Goal: Task Accomplishment & Management: Manage account settings

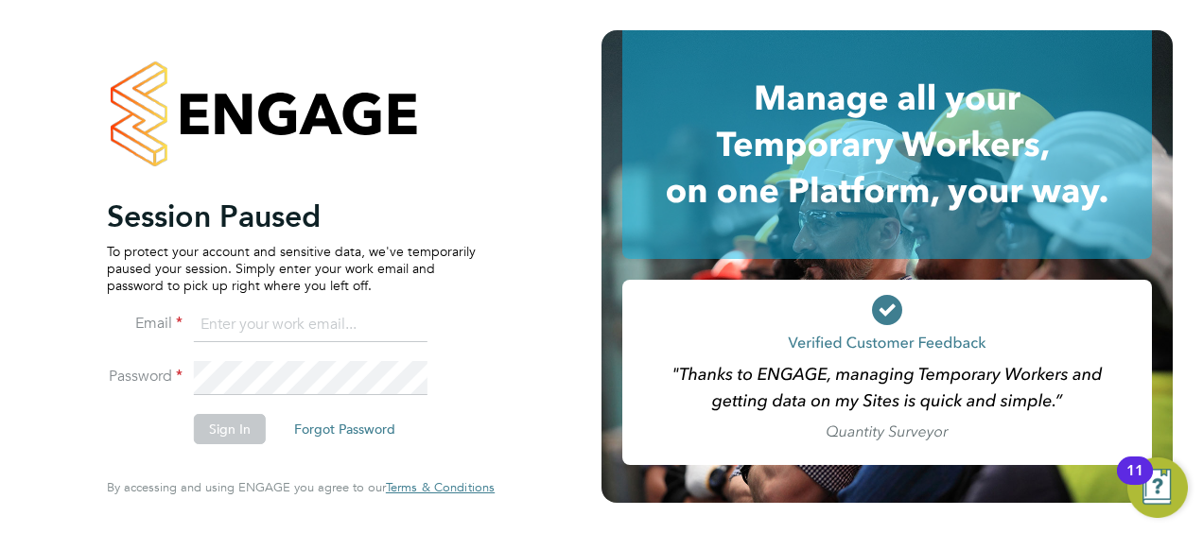
click at [310, 348] on li "Email" at bounding box center [291, 334] width 369 height 53
click at [310, 319] on input at bounding box center [311, 325] width 234 height 34
type input "E"
type input "Richard.spear@hays.com"
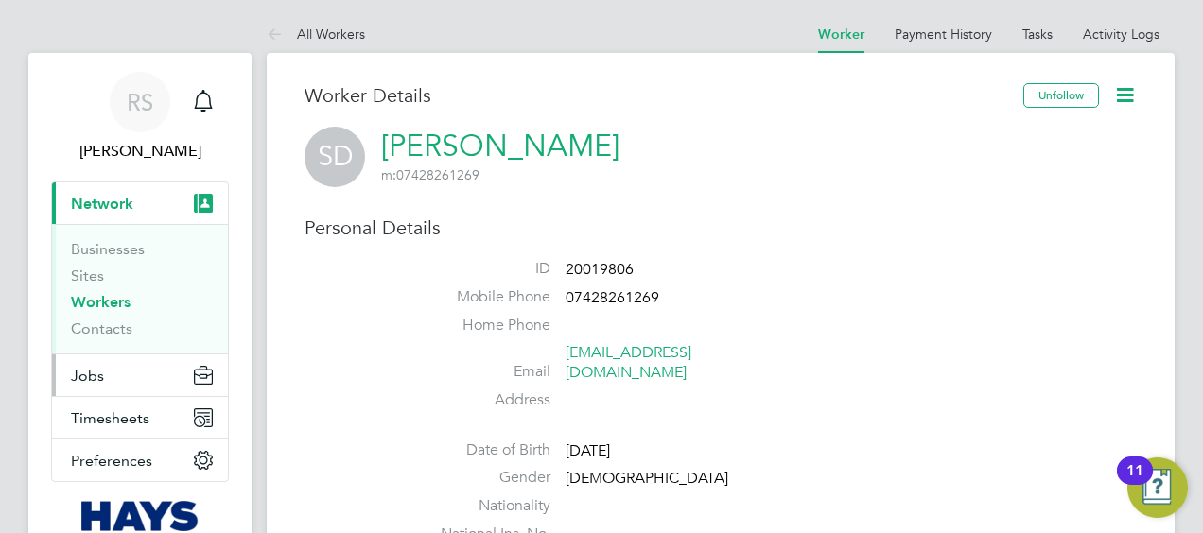
click at [104, 376] on button "Jobs" at bounding box center [140, 376] width 176 height 42
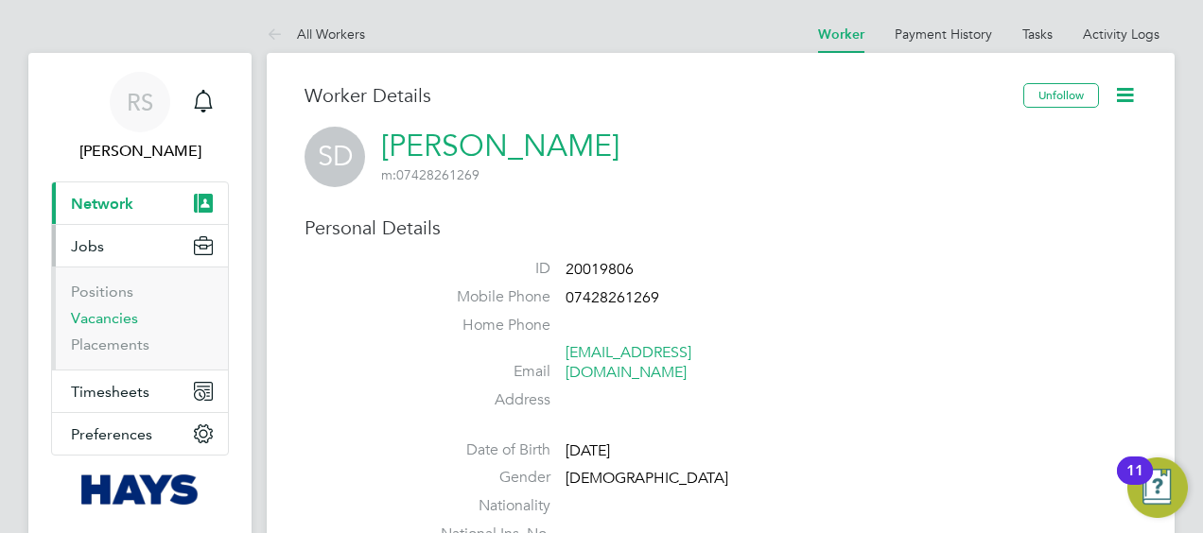
click at [103, 314] on link "Vacancies" at bounding box center [104, 318] width 67 height 18
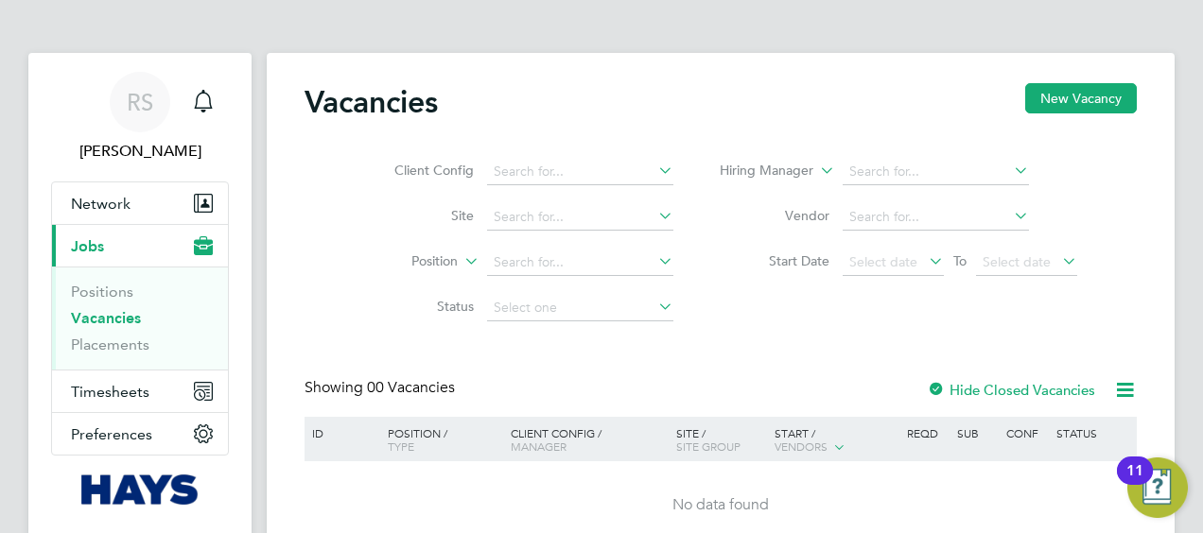
scroll to position [85, 0]
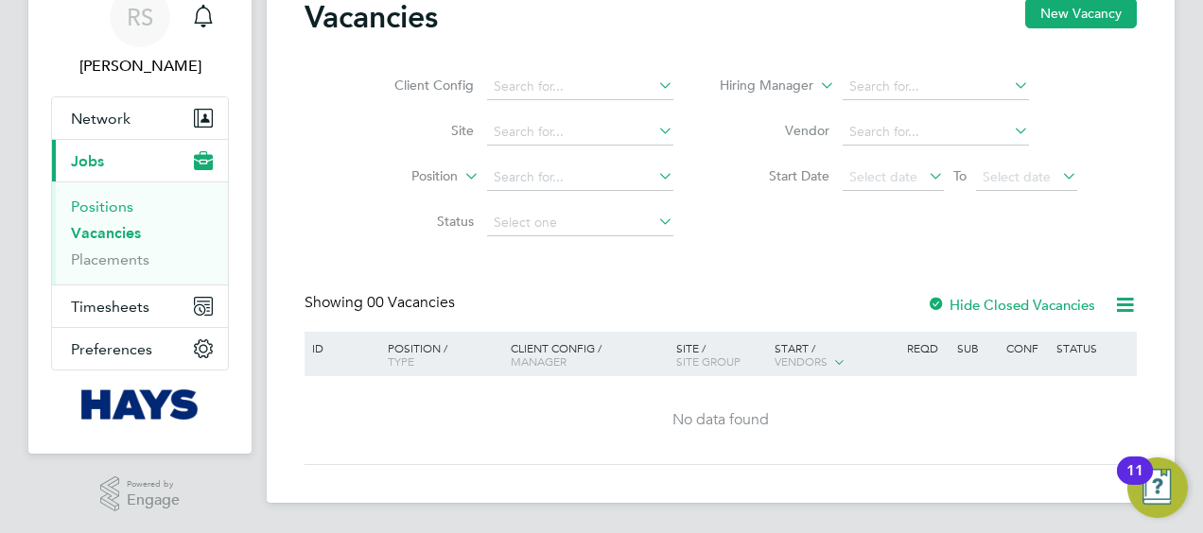
click at [93, 202] on link "Positions" at bounding box center [102, 207] width 62 height 18
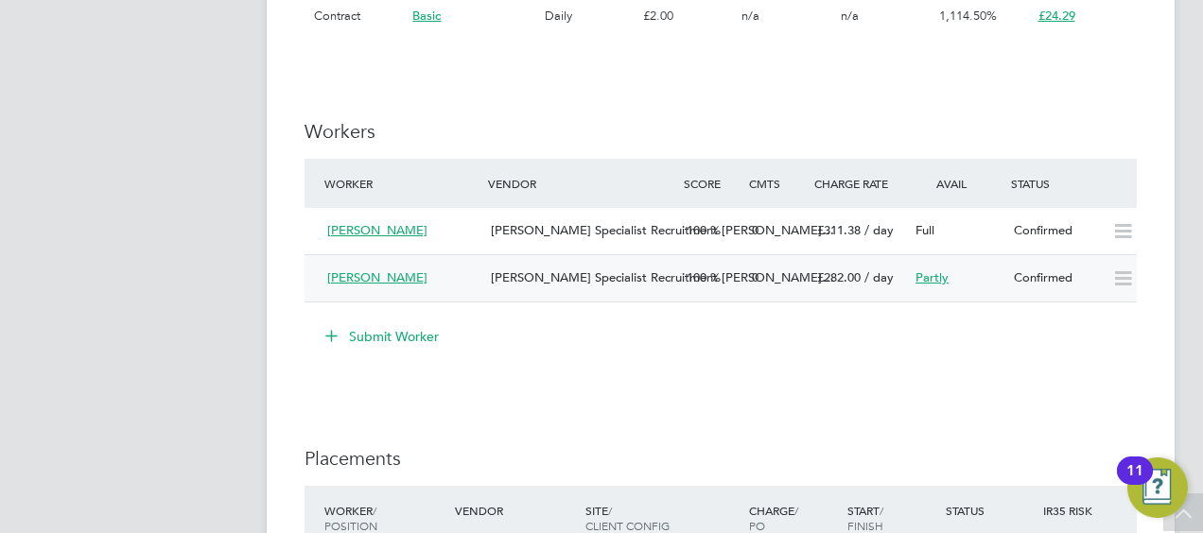
click at [380, 279] on span "[PERSON_NAME]" at bounding box center [377, 278] width 100 height 16
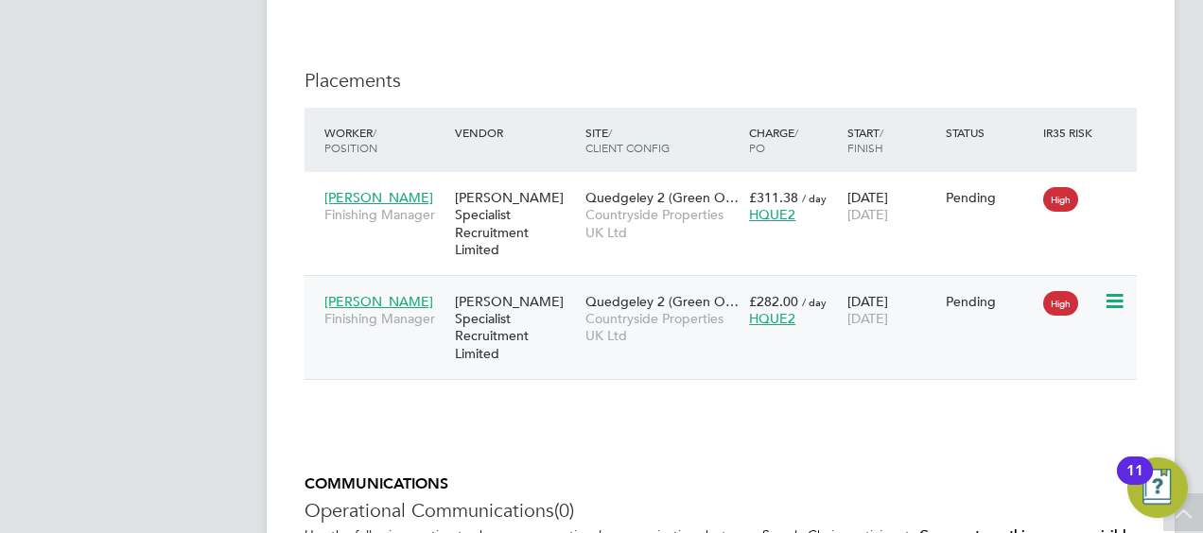
click at [1116, 290] on icon at bounding box center [1113, 301] width 19 height 23
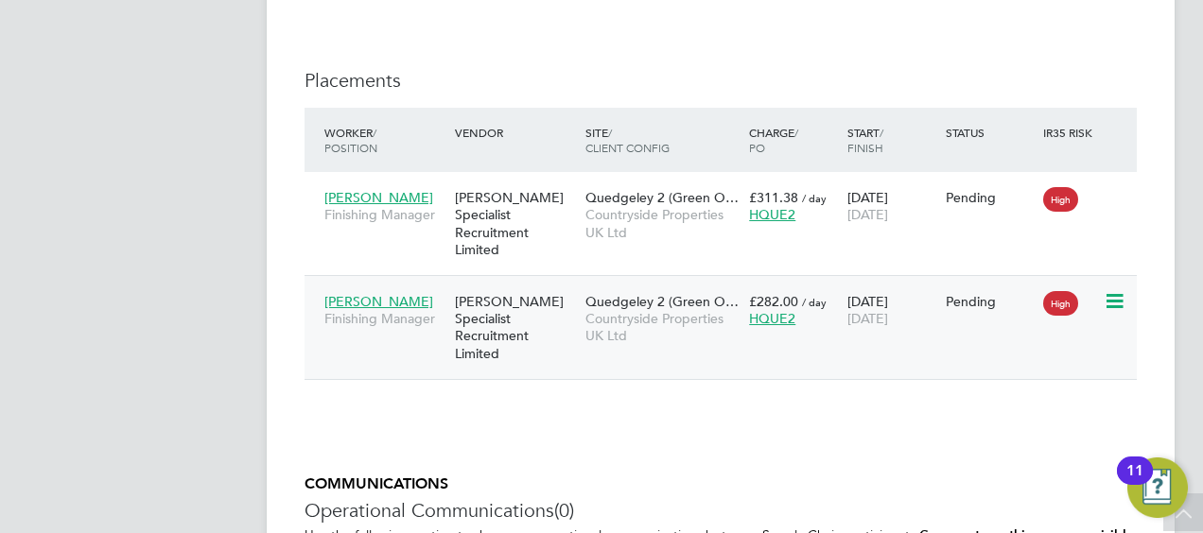
click at [401, 293] on span "[PERSON_NAME]" at bounding box center [378, 301] width 109 height 17
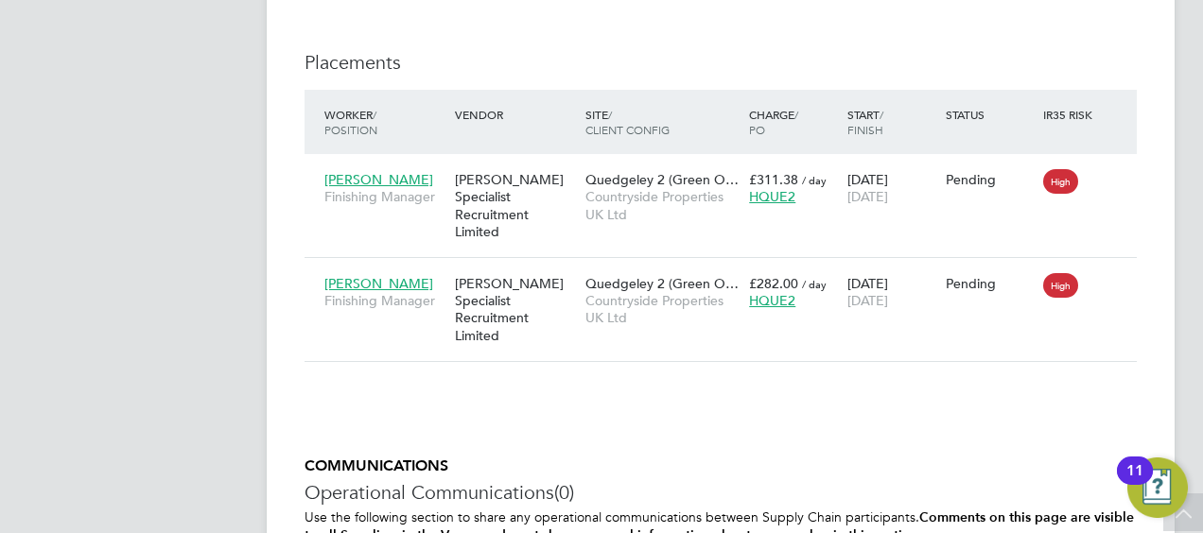
drag, startPoint x: 778, startPoint y: 285, endPoint x: 777, endPoint y: 358, distance: 72.9
click at [771, 292] on span "HQUE2" at bounding box center [772, 300] width 46 height 17
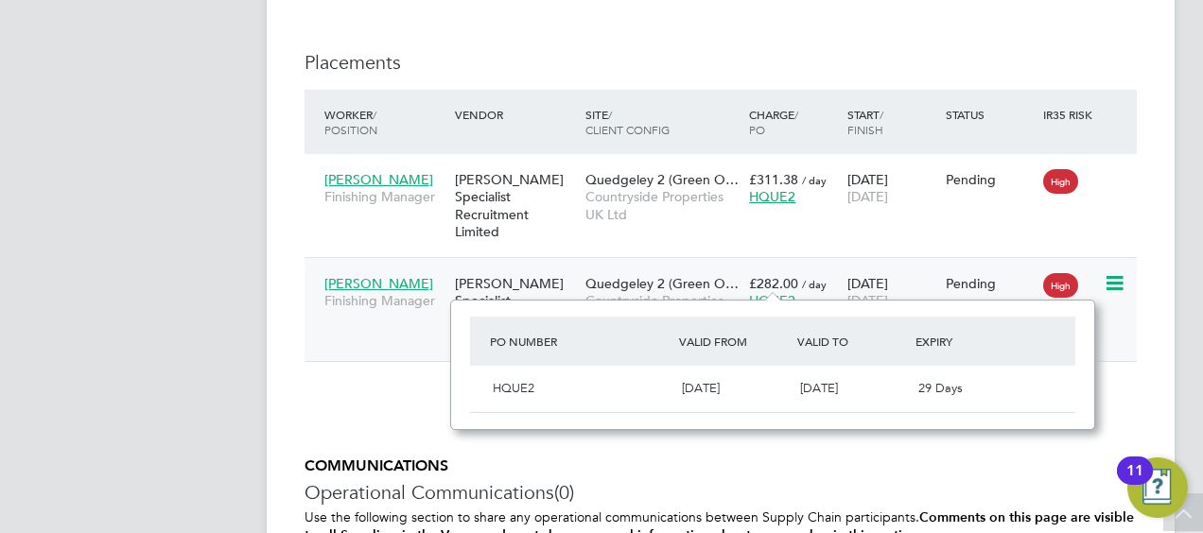
click at [899, 266] on div "06 Oct 2025 19 Dec 2025" at bounding box center [892, 292] width 98 height 53
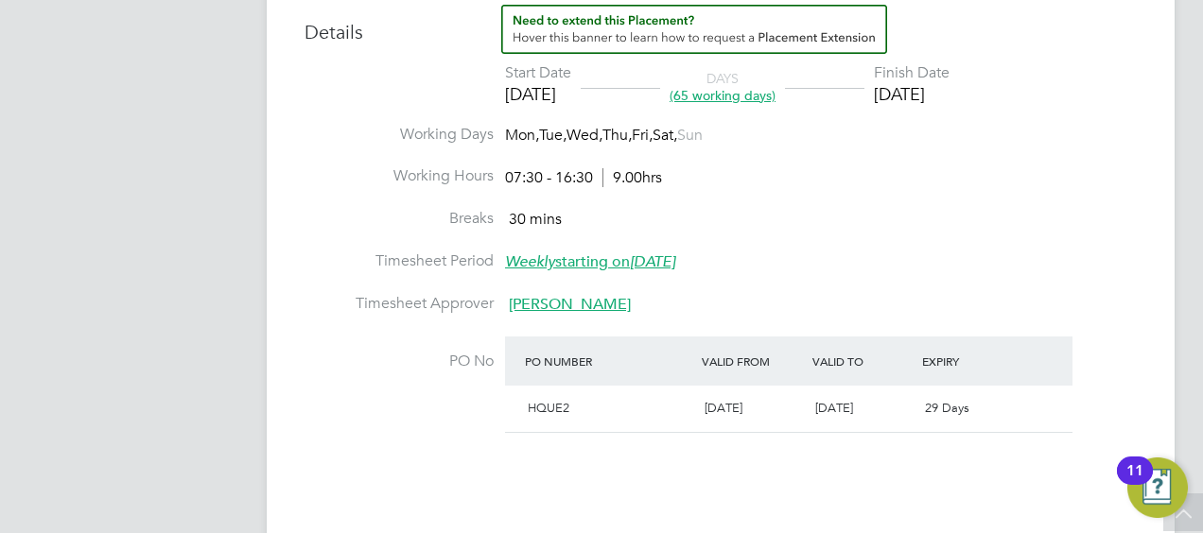
scroll to position [851, 0]
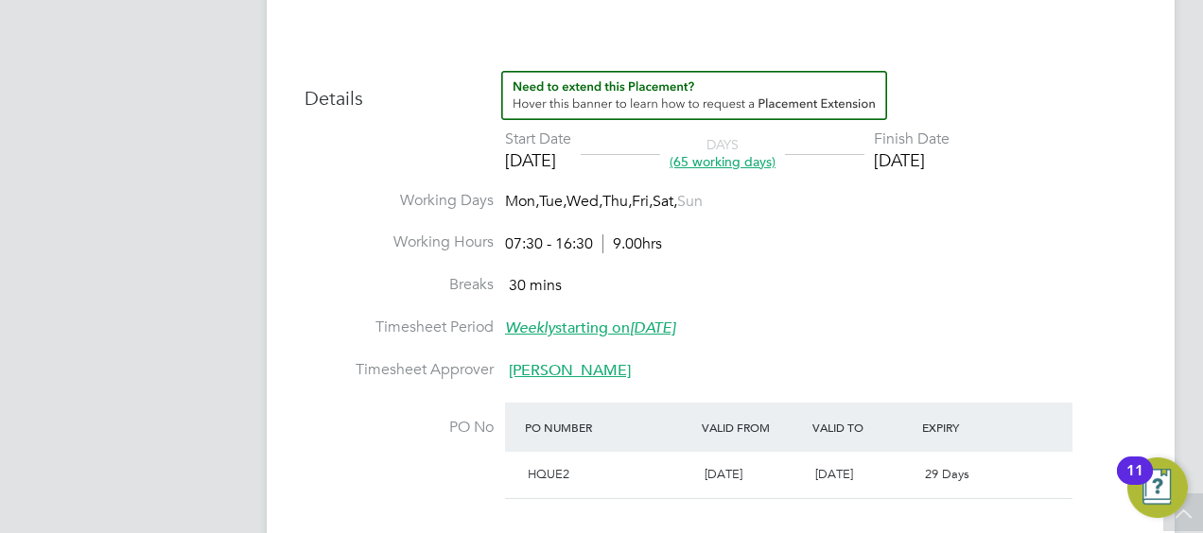
click at [575, 239] on div "07:30 - 16:30 9.00hrs" at bounding box center [583, 245] width 157 height 20
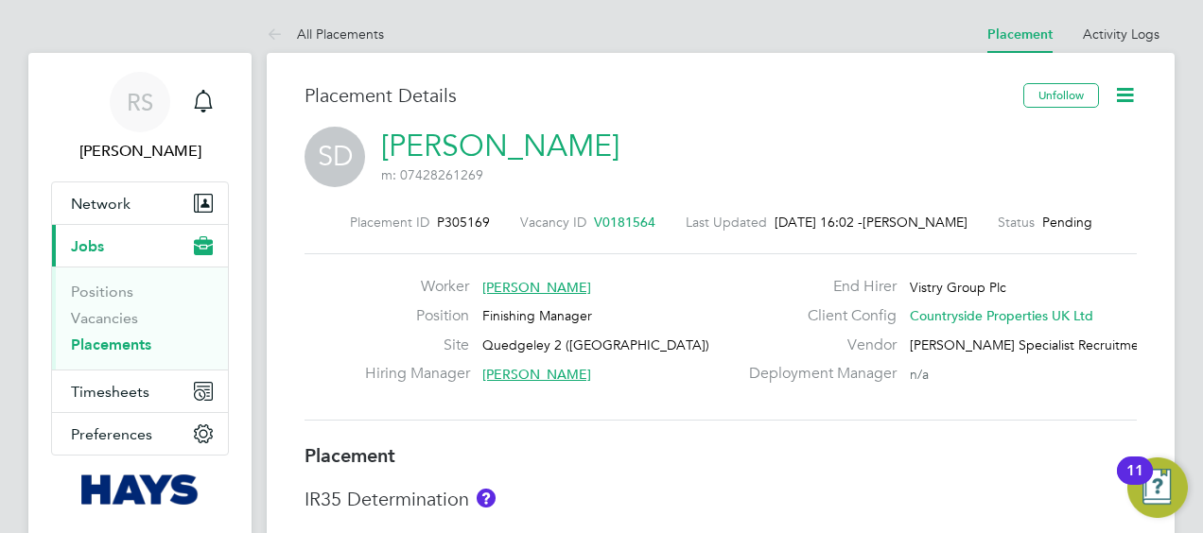
click at [1126, 97] on icon at bounding box center [1125, 95] width 24 height 24
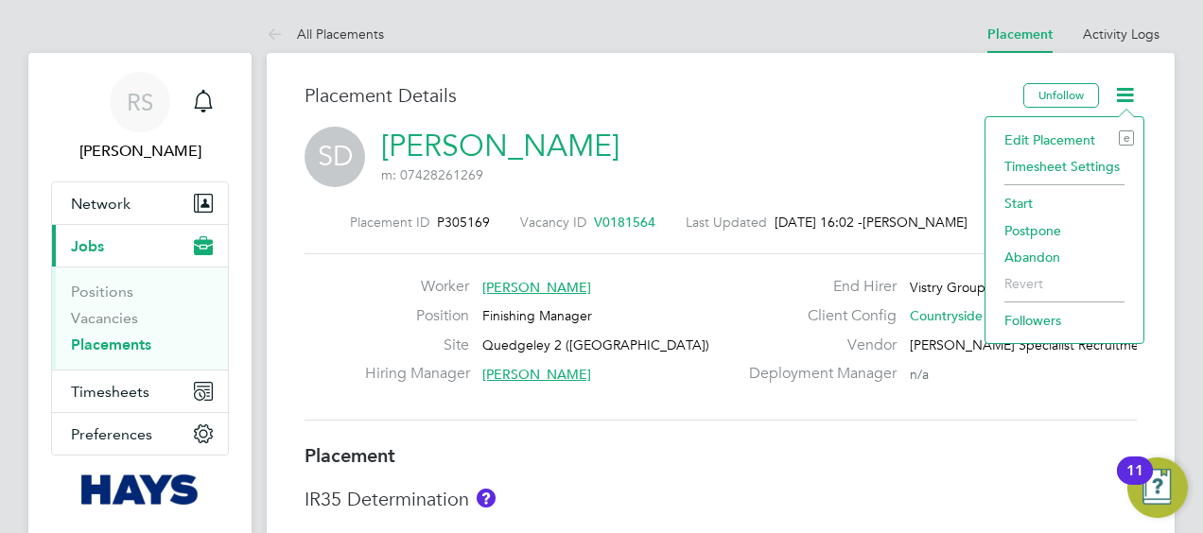
click at [1064, 133] on li "Edit Placement e" at bounding box center [1064, 140] width 139 height 26
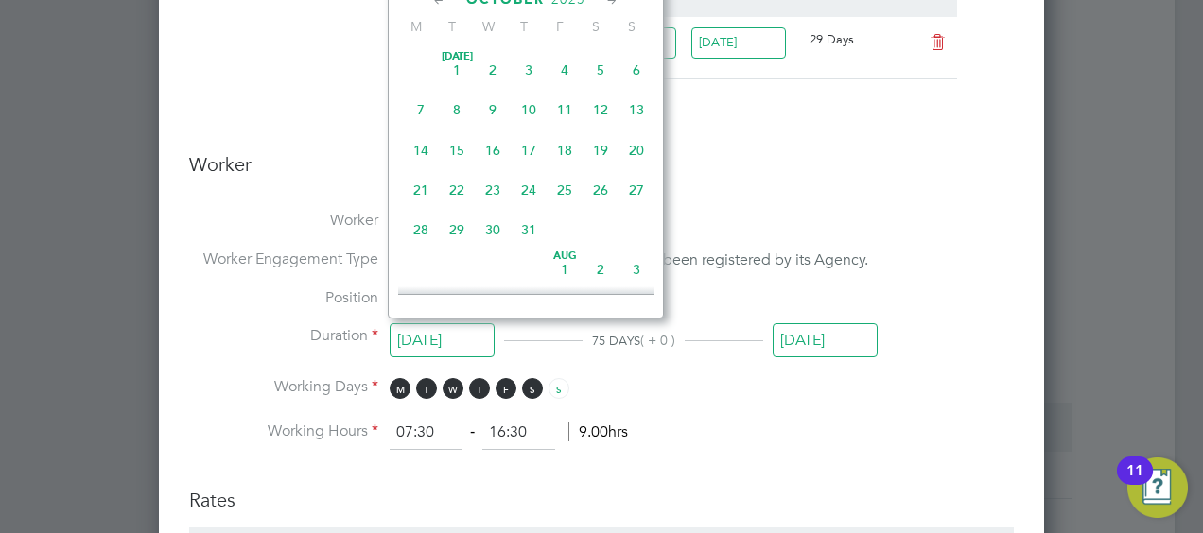
click at [416, 335] on input "[DATE]" at bounding box center [442, 340] width 105 height 35
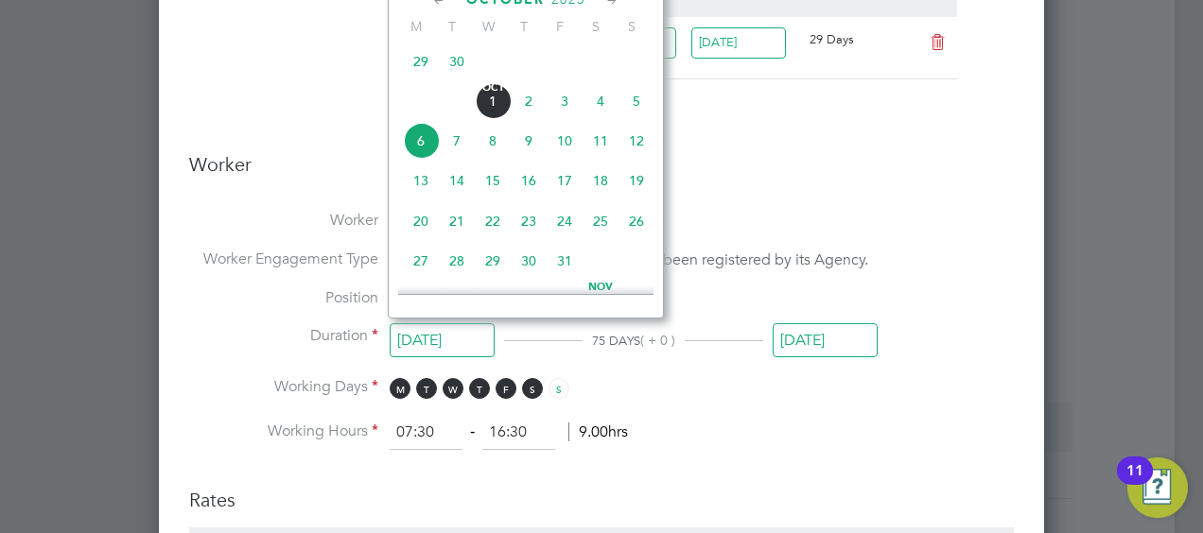
click at [568, 148] on span "10" at bounding box center [565, 141] width 36 height 36
type input "[DATE]"
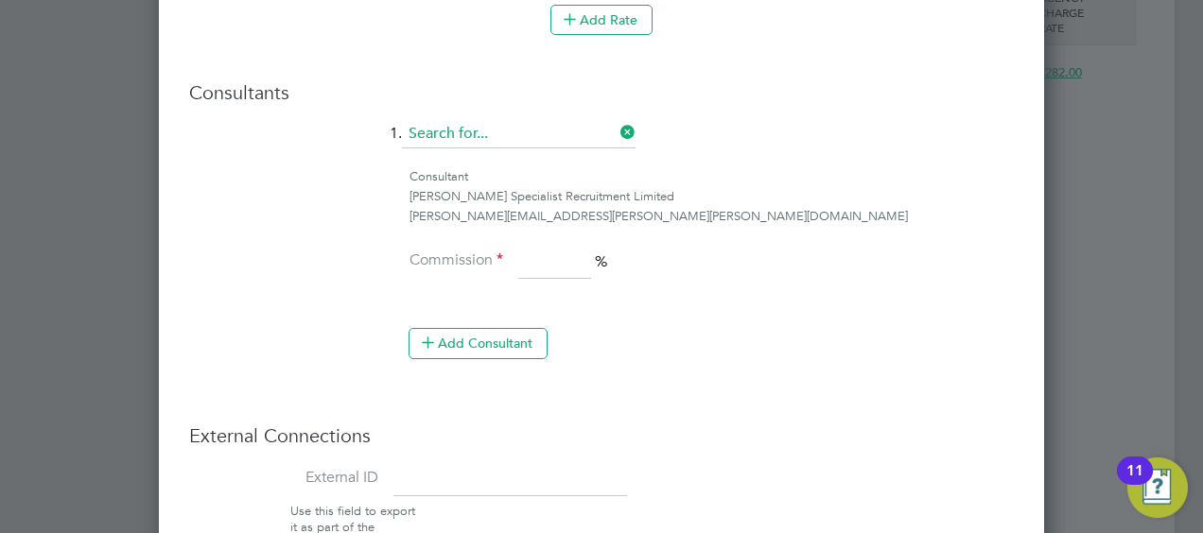
click at [549, 122] on input at bounding box center [519, 134] width 234 height 28
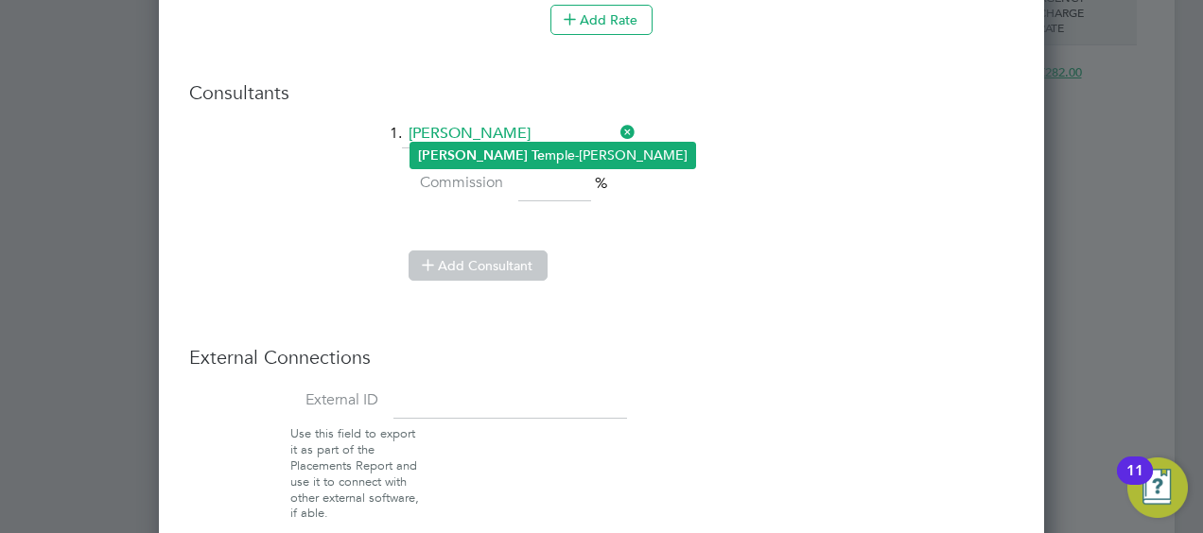
click at [550, 148] on li "Mike Te mple-Edwards" at bounding box center [553, 156] width 285 height 26
type input "[PERSON_NAME]"
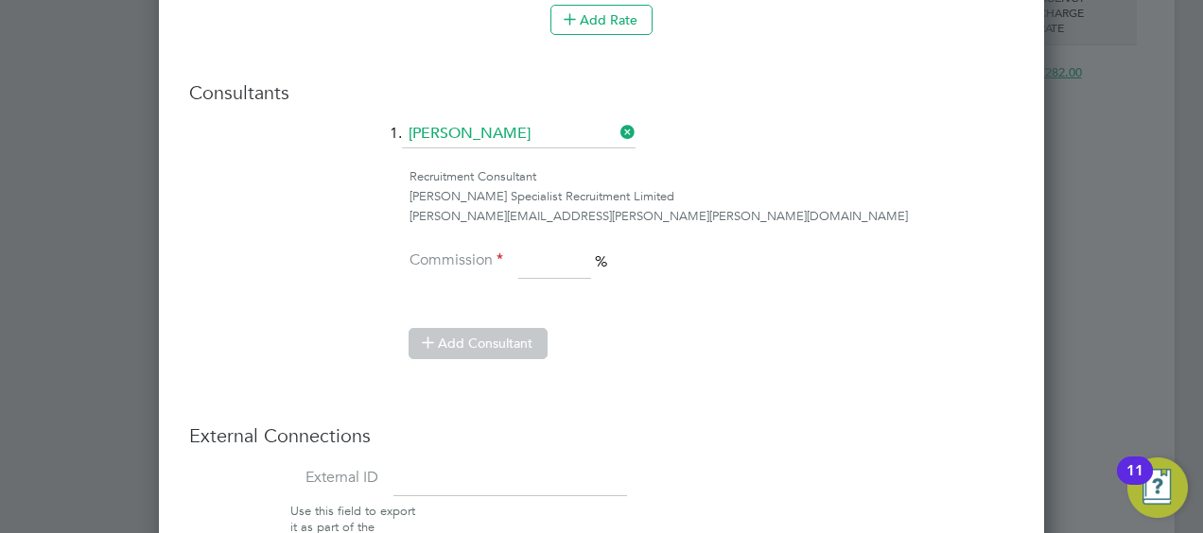
click at [551, 261] on input at bounding box center [554, 263] width 73 height 34
type input "100"
click at [869, 231] on li "Recruitment Consultant Hays Specialist Recruitment Limited mike.temple-edwards@…" at bounding box center [601, 206] width 825 height 78
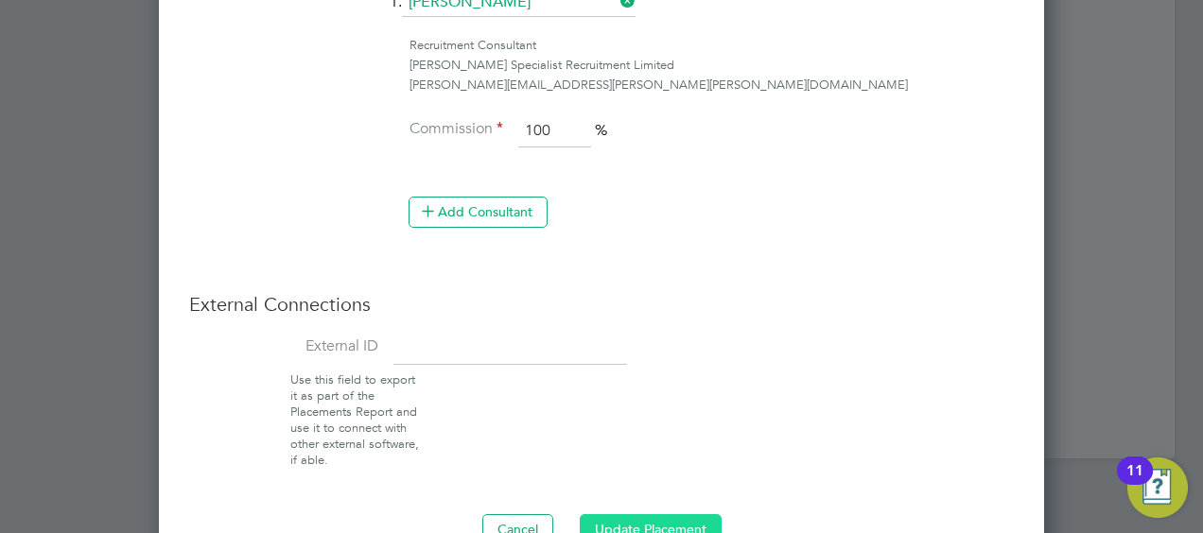
scroll to position [1591, 0]
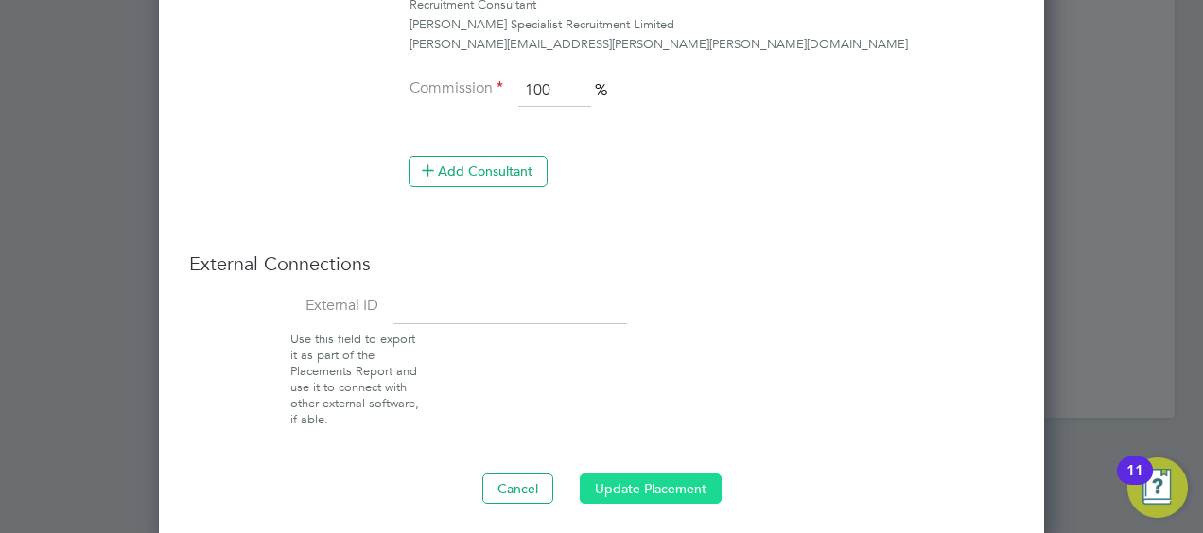
click at [671, 480] on button "Update Placement" at bounding box center [651, 489] width 142 height 30
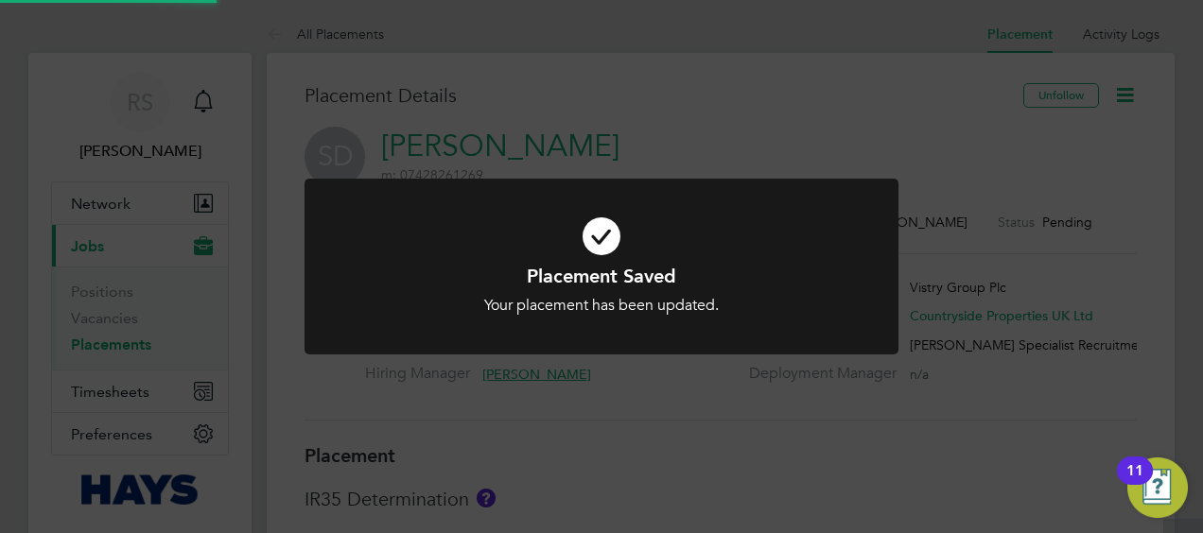
scroll to position [56, 132]
click at [879, 476] on div "Placement Saved Your placement has been updated. Cancel Okay" at bounding box center [601, 266] width 1203 height 533
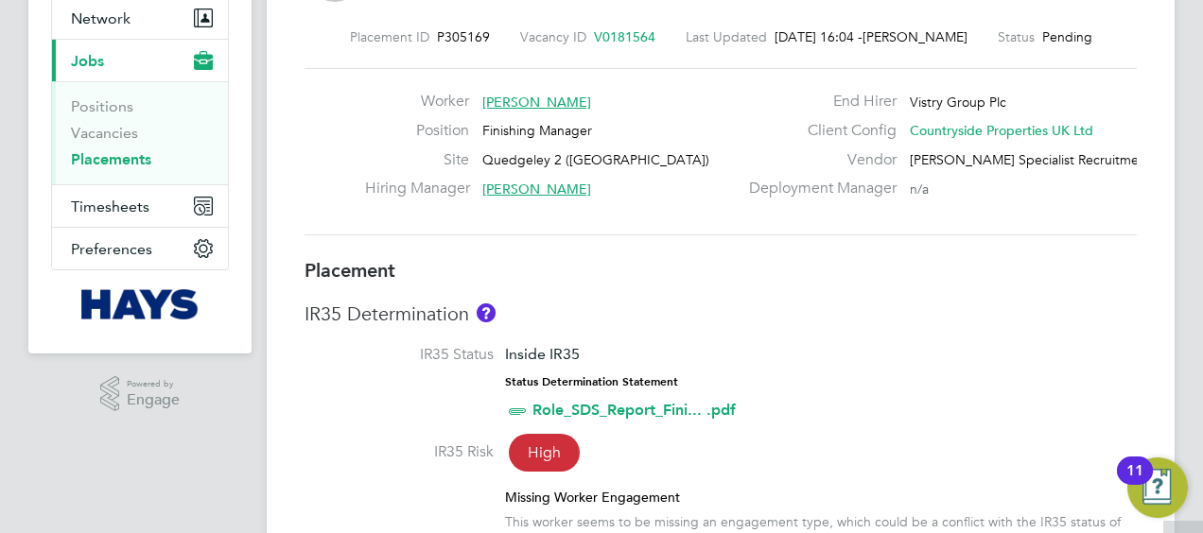
scroll to position [378, 0]
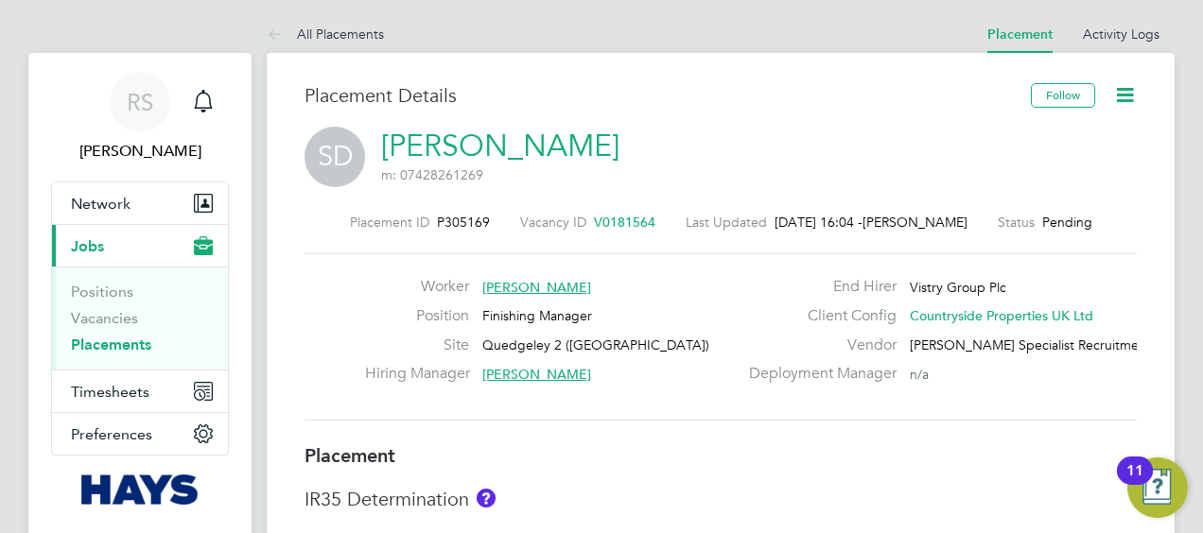
click at [1031, 36] on link "Placement" at bounding box center [1019, 34] width 65 height 16
click at [343, 18] on li "All Placements" at bounding box center [325, 34] width 117 height 38
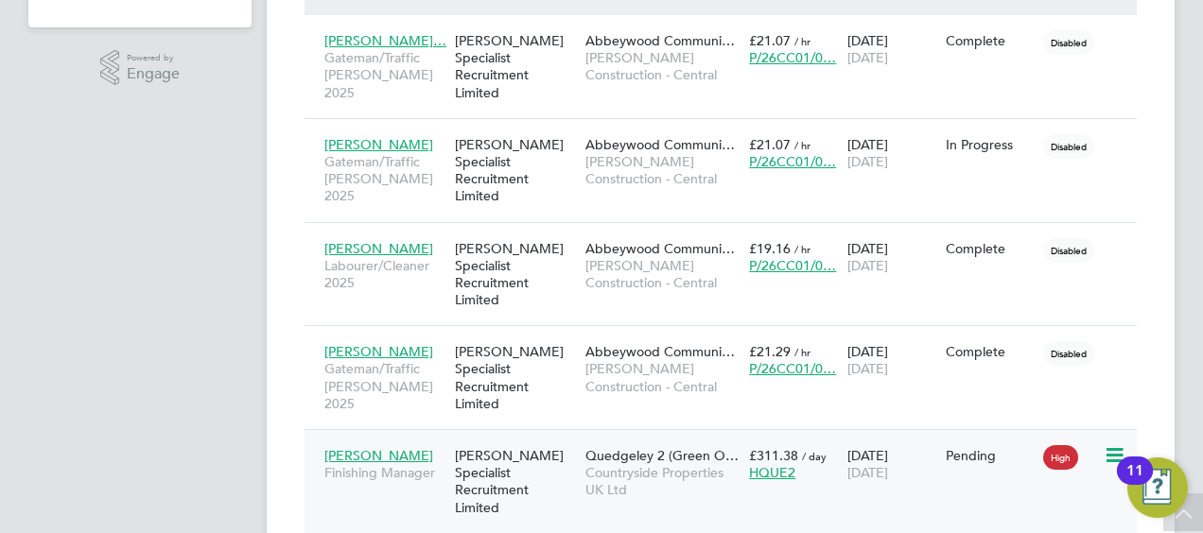
click at [367, 447] on span "[PERSON_NAME]" at bounding box center [378, 455] width 109 height 17
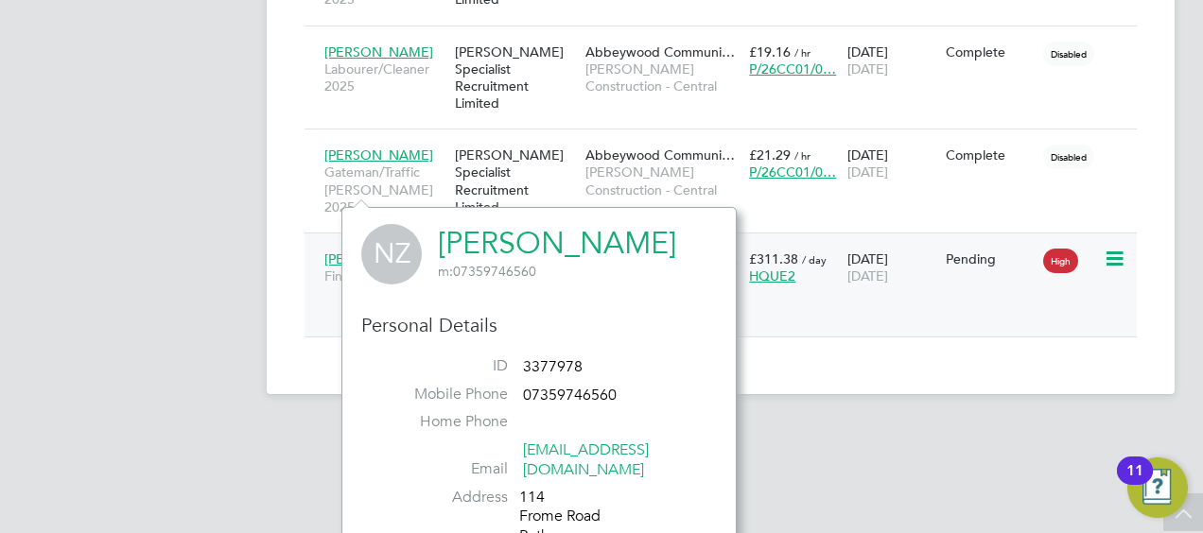
click at [698, 251] on span "Quedgeley 2 (Green O…" at bounding box center [661, 259] width 153 height 17
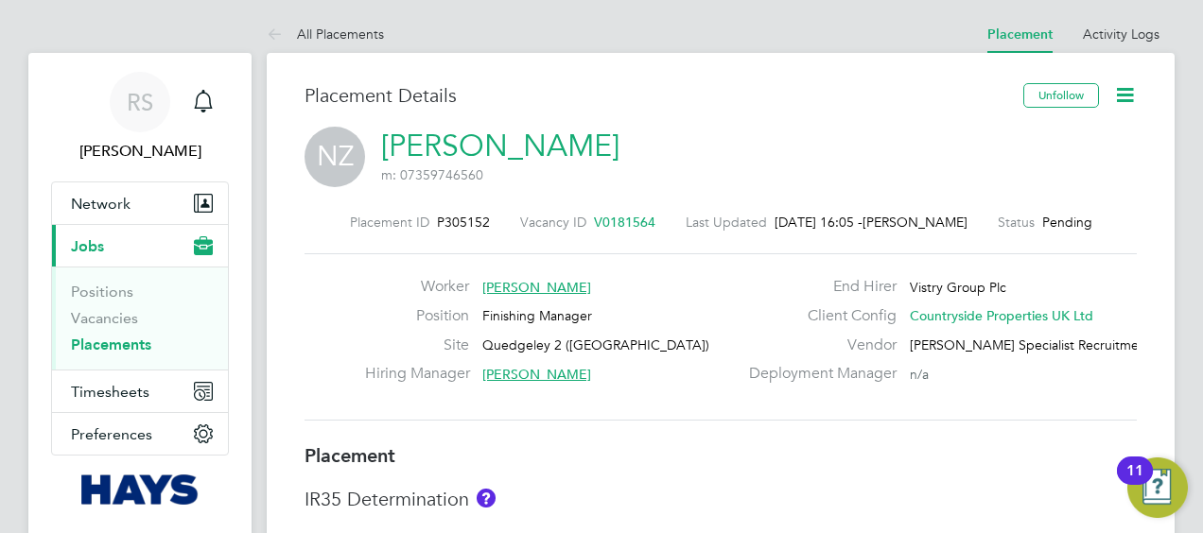
click at [1136, 88] on icon at bounding box center [1125, 95] width 24 height 24
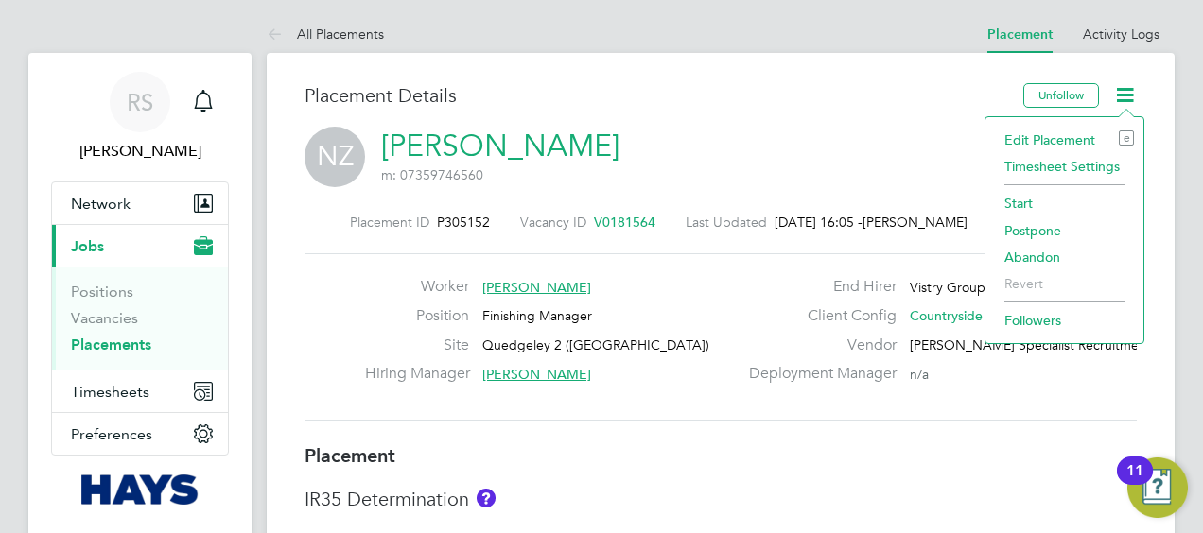
click at [1031, 132] on li "Edit Placement e" at bounding box center [1064, 140] width 139 height 26
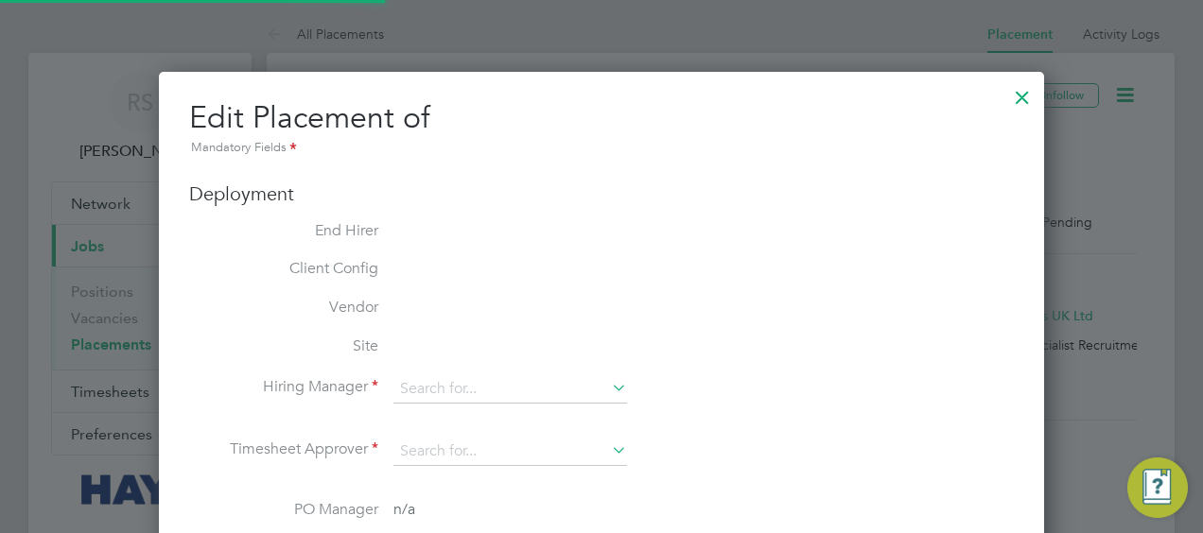
type input "[PERSON_NAME]"
type input "[DATE]"
type input "07:30"
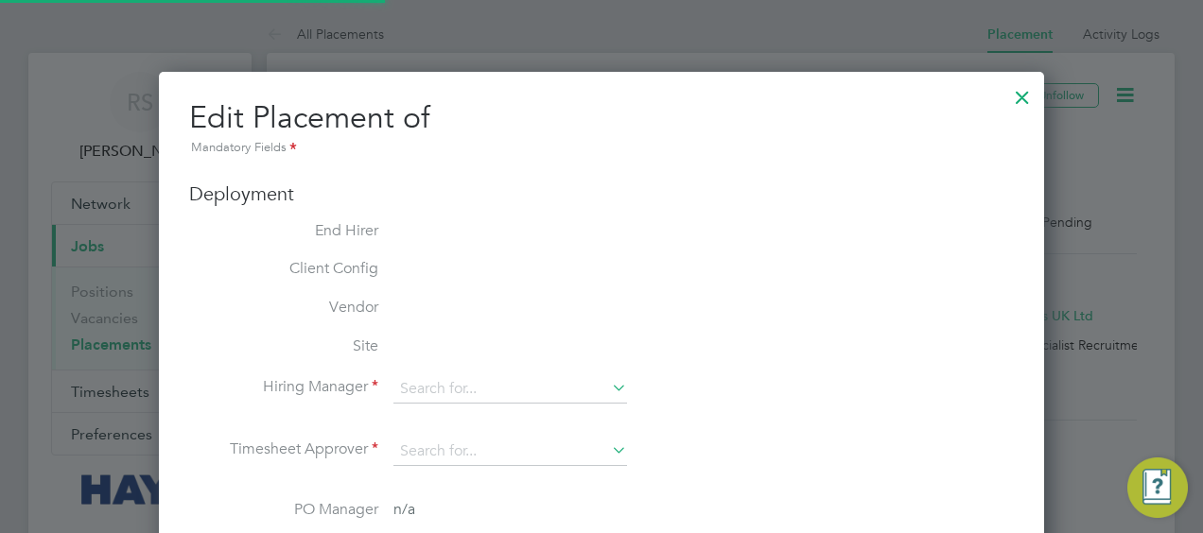
type input "16:30"
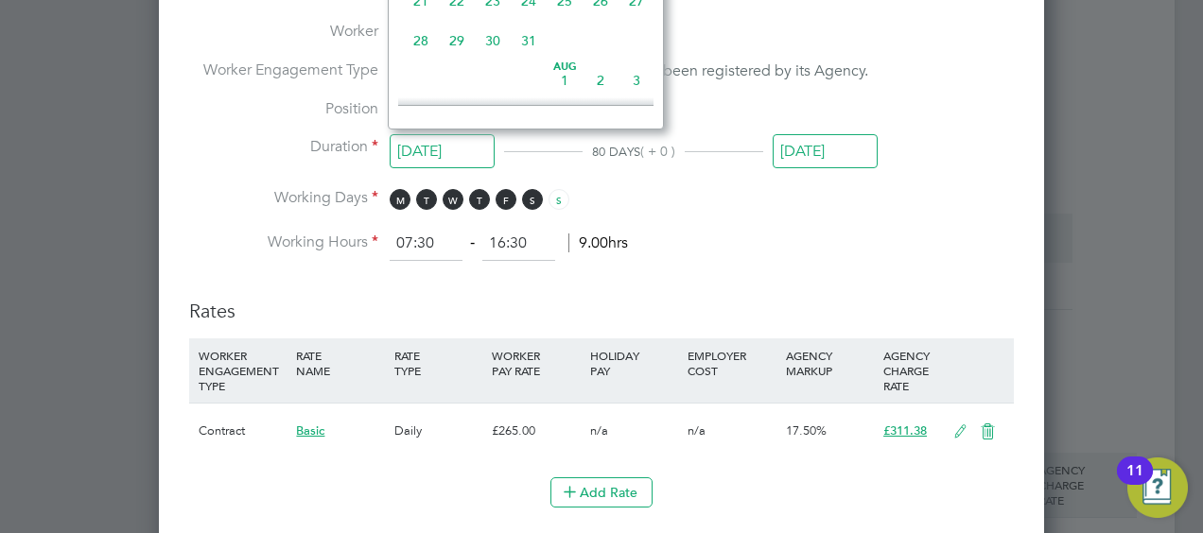
click at [423, 147] on input "[DATE]" at bounding box center [442, 151] width 105 height 35
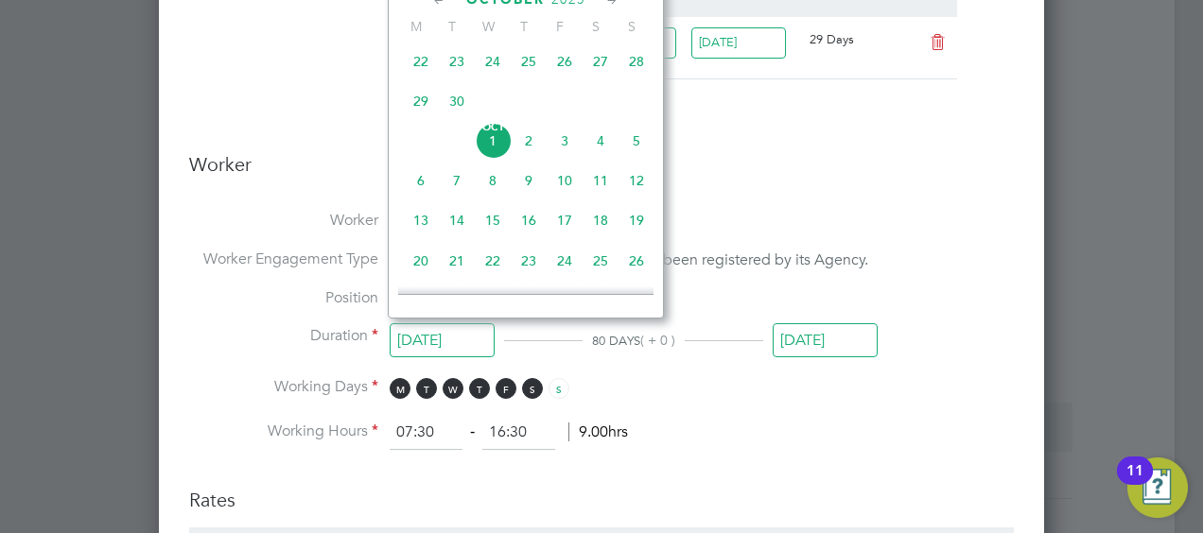
click at [1037, 250] on div "Edit Placement of Neil Zwartouw Mandatory Fields Deployment End Hirer Vistry Gr…" at bounding box center [601, 345] width 885 height 2061
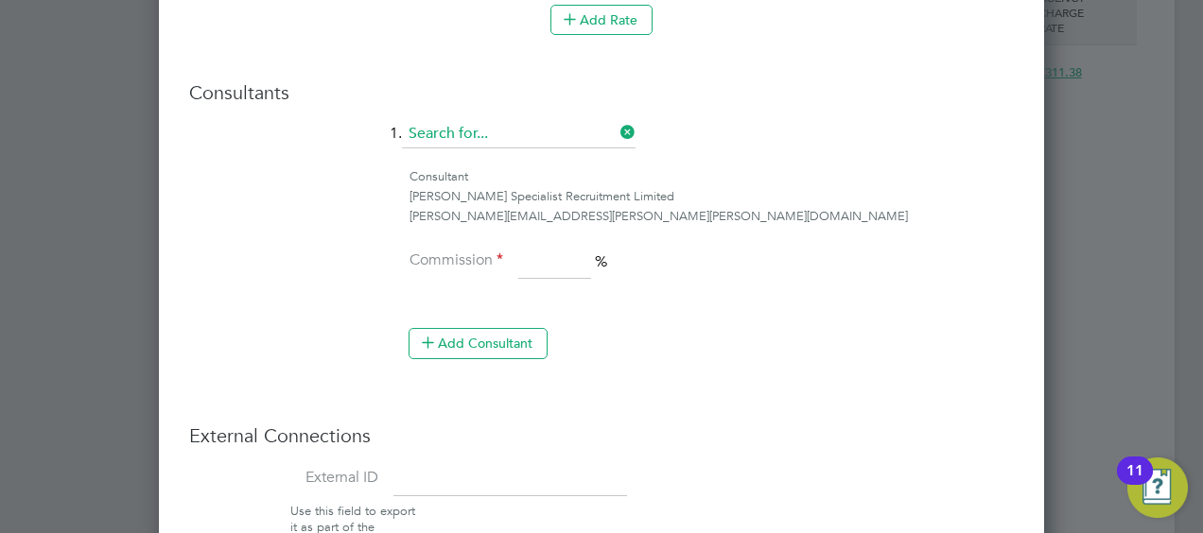
click at [575, 120] on input at bounding box center [519, 134] width 234 height 28
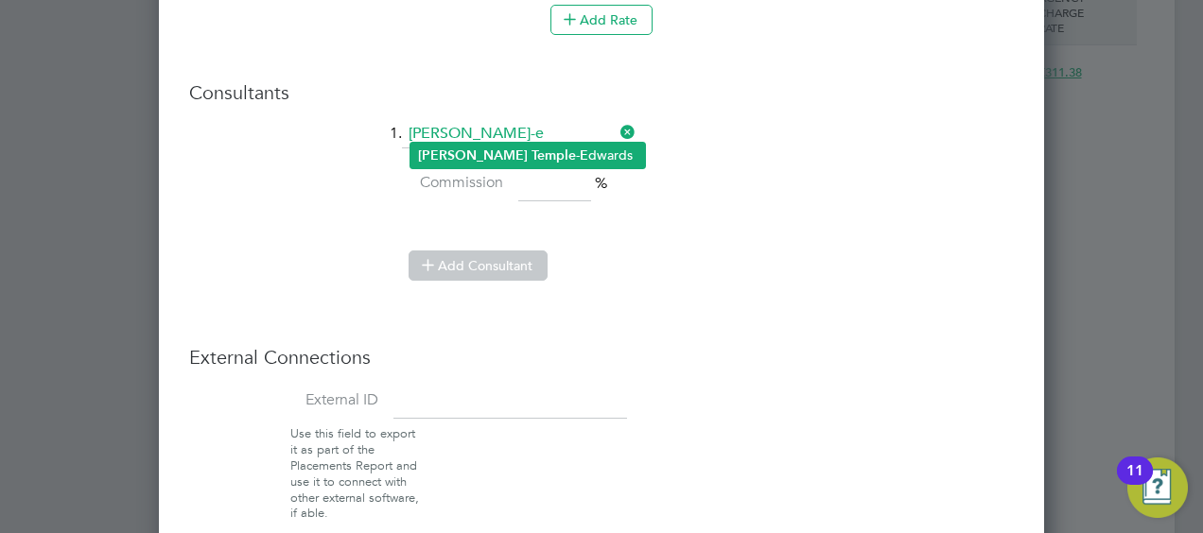
click at [548, 148] on li "Mike Temple-E dwards" at bounding box center [528, 156] width 235 height 26
type input "Mike Temple-Edwards"
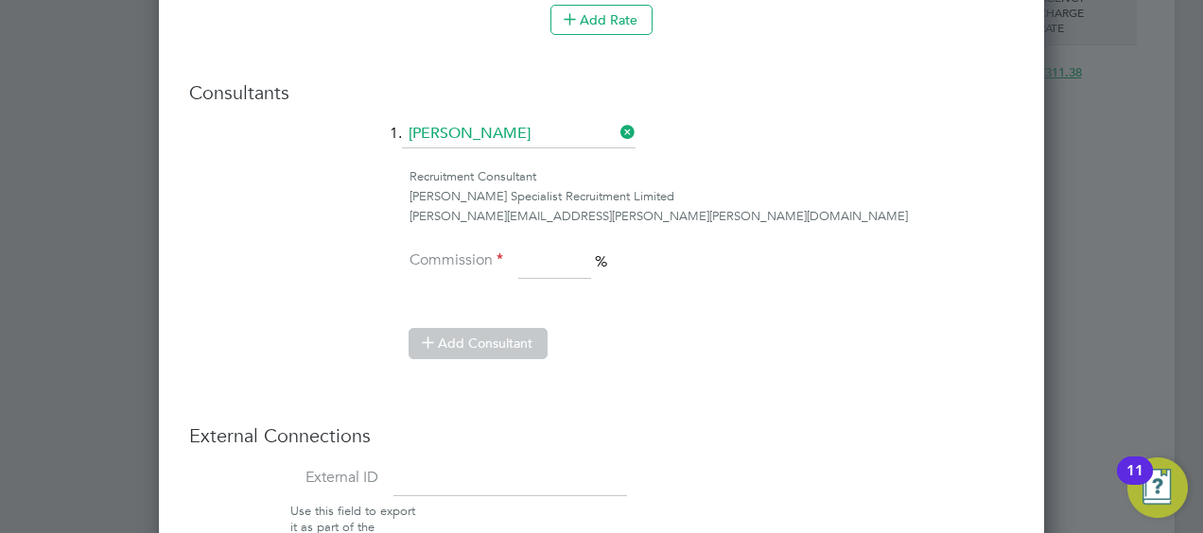
click at [548, 250] on input at bounding box center [554, 263] width 73 height 34
type input "100"
click at [770, 256] on li "Commission 100 %" at bounding box center [601, 272] width 825 height 53
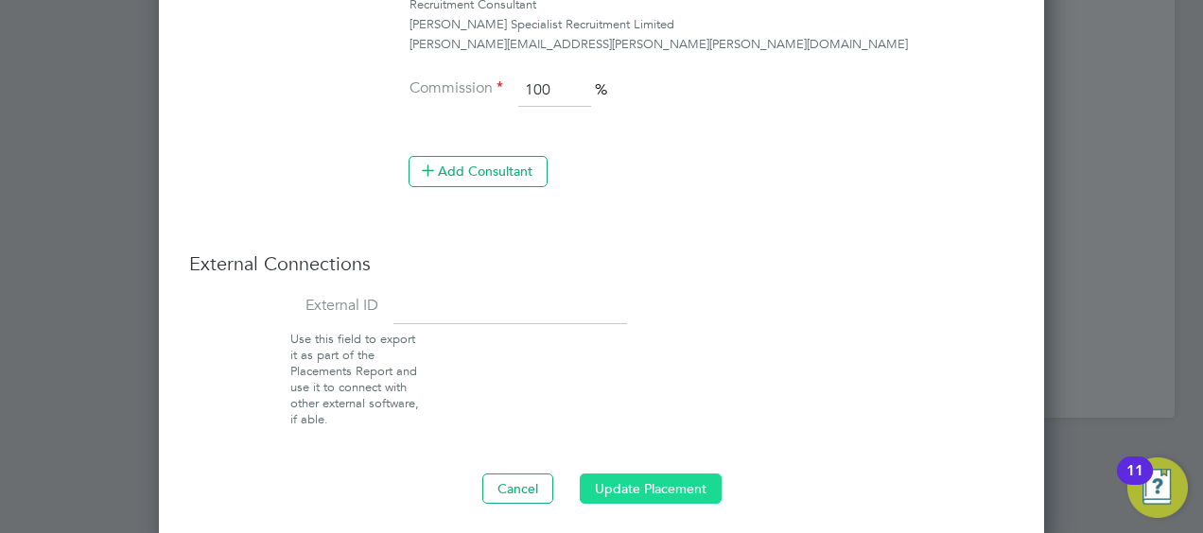
click at [686, 480] on button "Update Placement" at bounding box center [651, 489] width 142 height 30
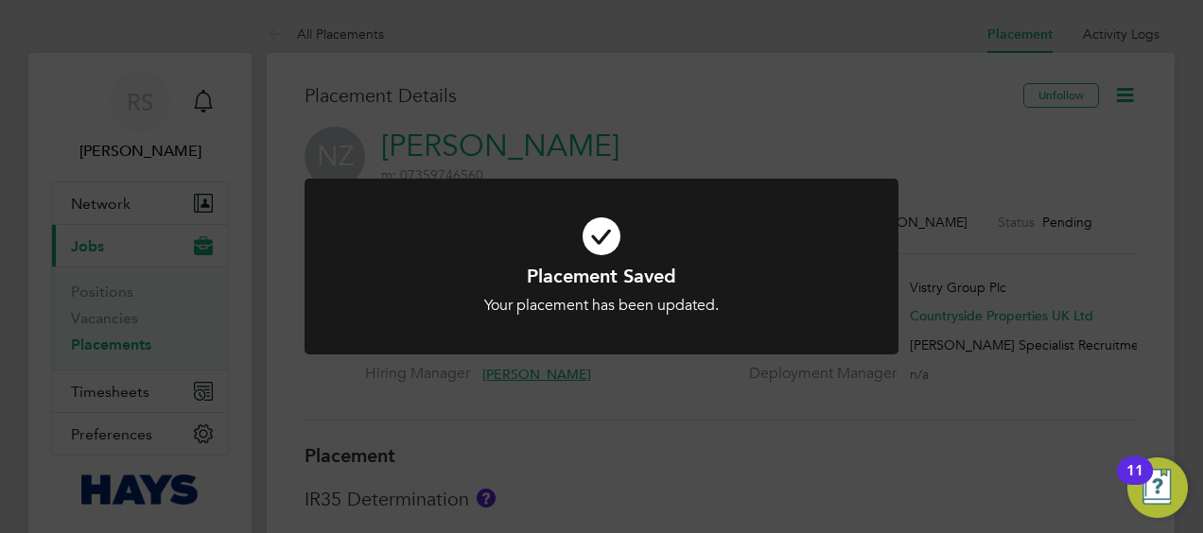
click at [1009, 291] on div "Placement Saved Your placement has been updated. Cancel Okay" at bounding box center [601, 266] width 1203 height 533
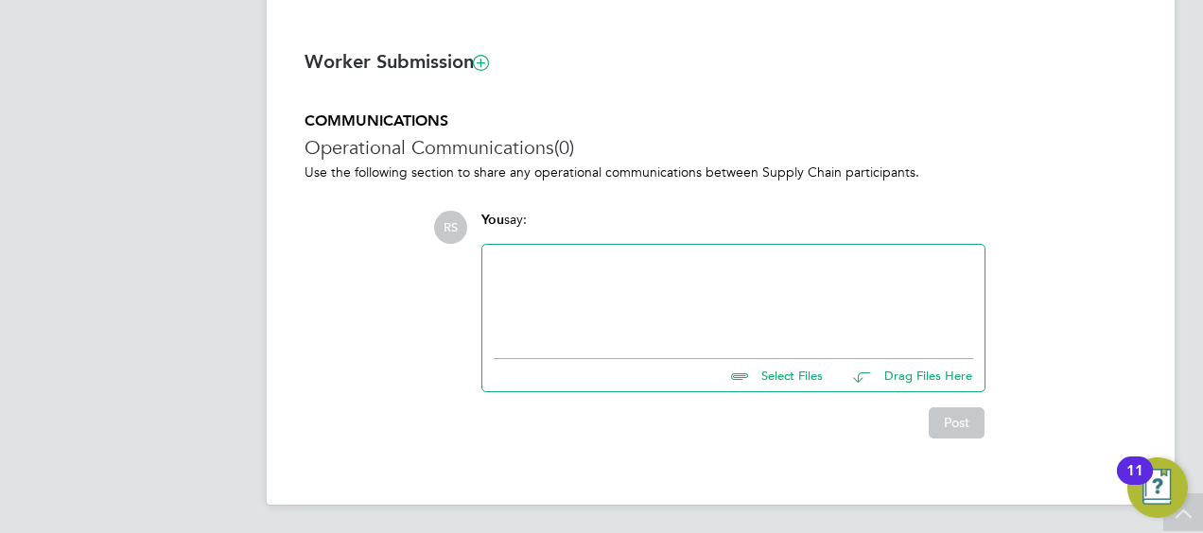
scroll to position [1031, 0]
